Goal: Information Seeking & Learning: Find specific fact

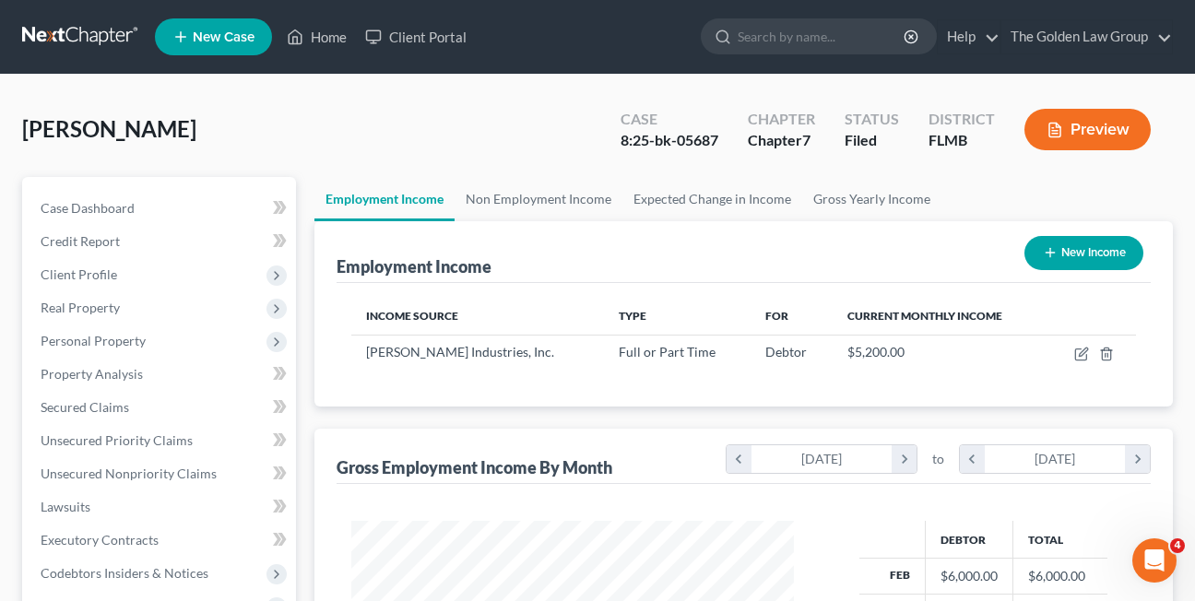
scroll to position [331, 480]
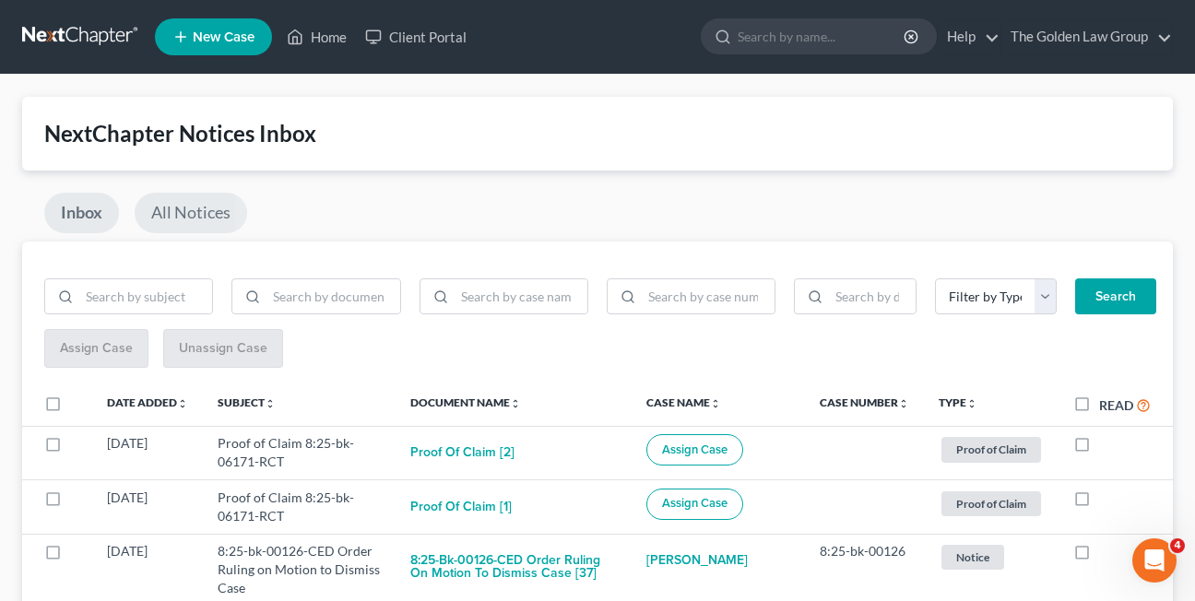
click at [167, 212] on link "All Notices" at bounding box center [191, 213] width 113 height 41
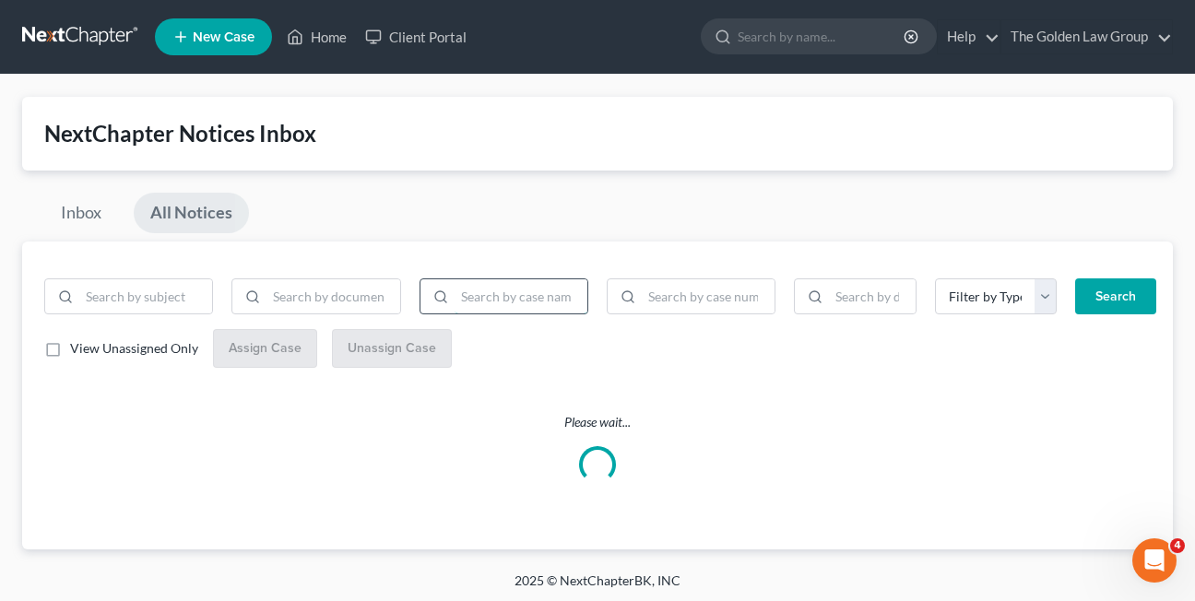
click at [466, 297] on input "search" at bounding box center [521, 296] width 133 height 35
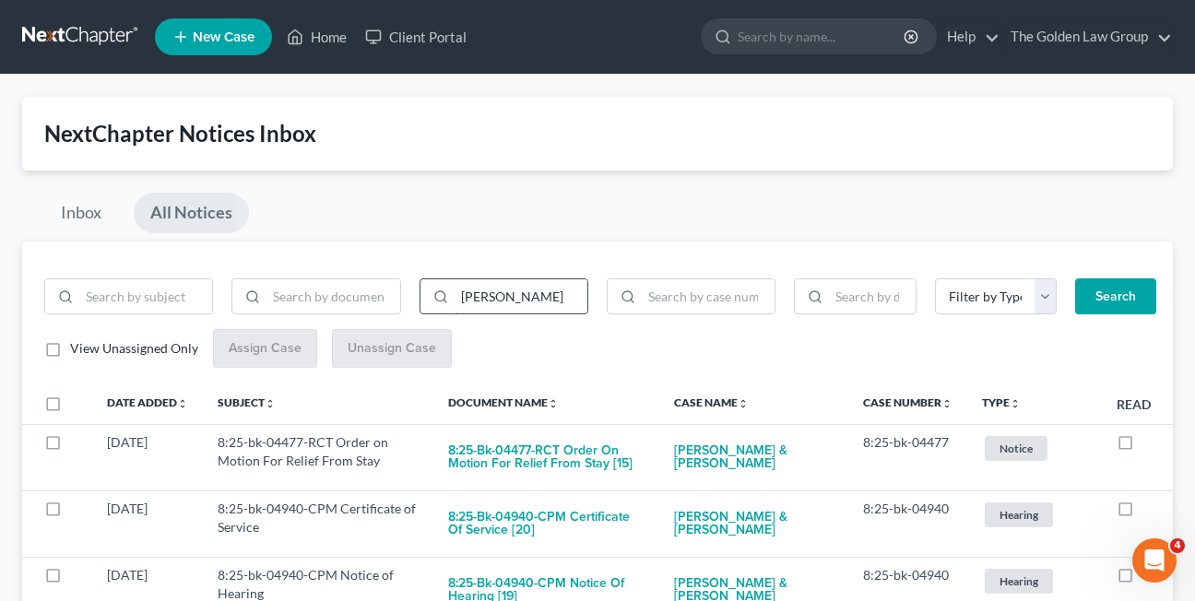
type input "[PERSON_NAME]"
click at [1075, 278] on button "Search" at bounding box center [1115, 296] width 81 height 37
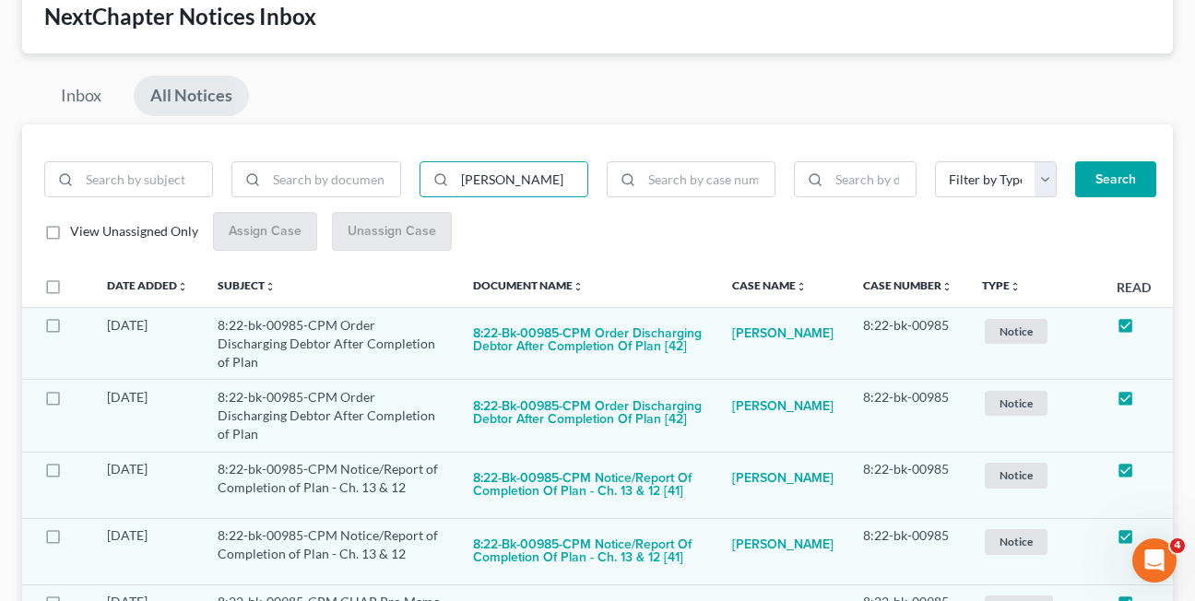
scroll to position [124, 0]
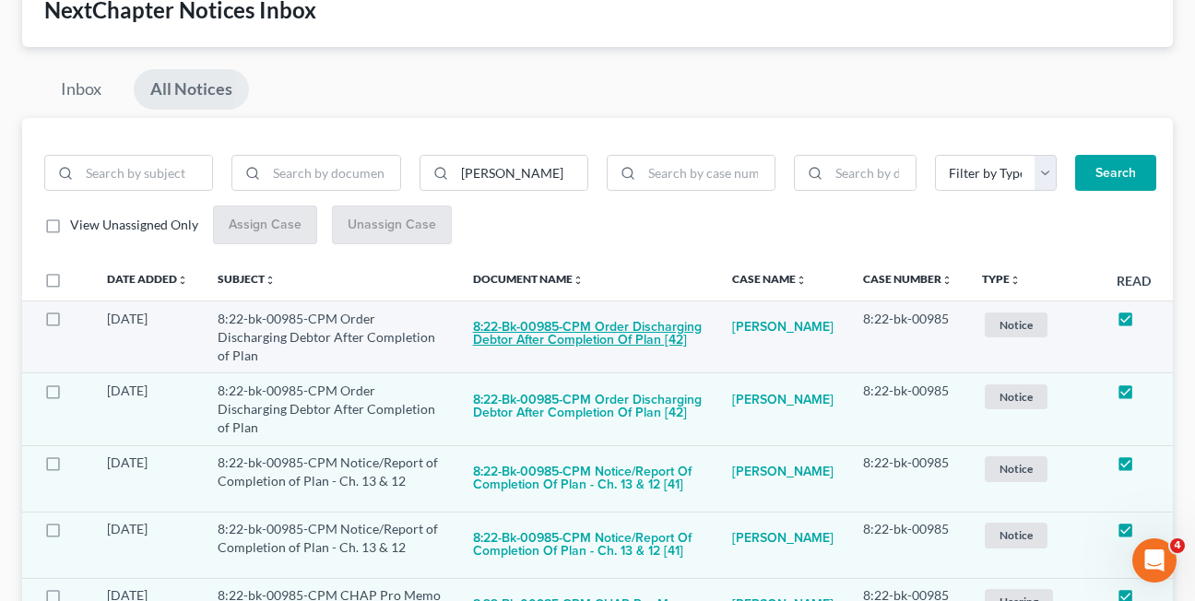
click at [530, 338] on button "8:22-bk-00985-CPM Order Discharging Debtor After Completion of Plan [42]" at bounding box center [588, 335] width 230 height 50
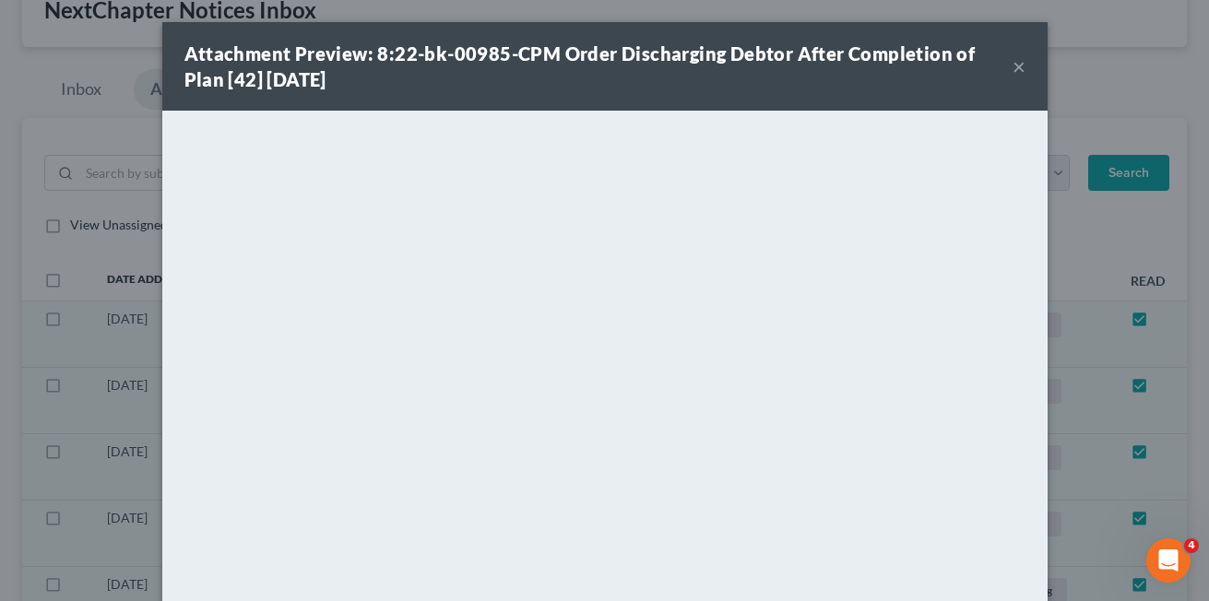
click at [1013, 68] on button "×" at bounding box center [1019, 66] width 13 height 22
